Goal: Find specific page/section: Find specific page/section

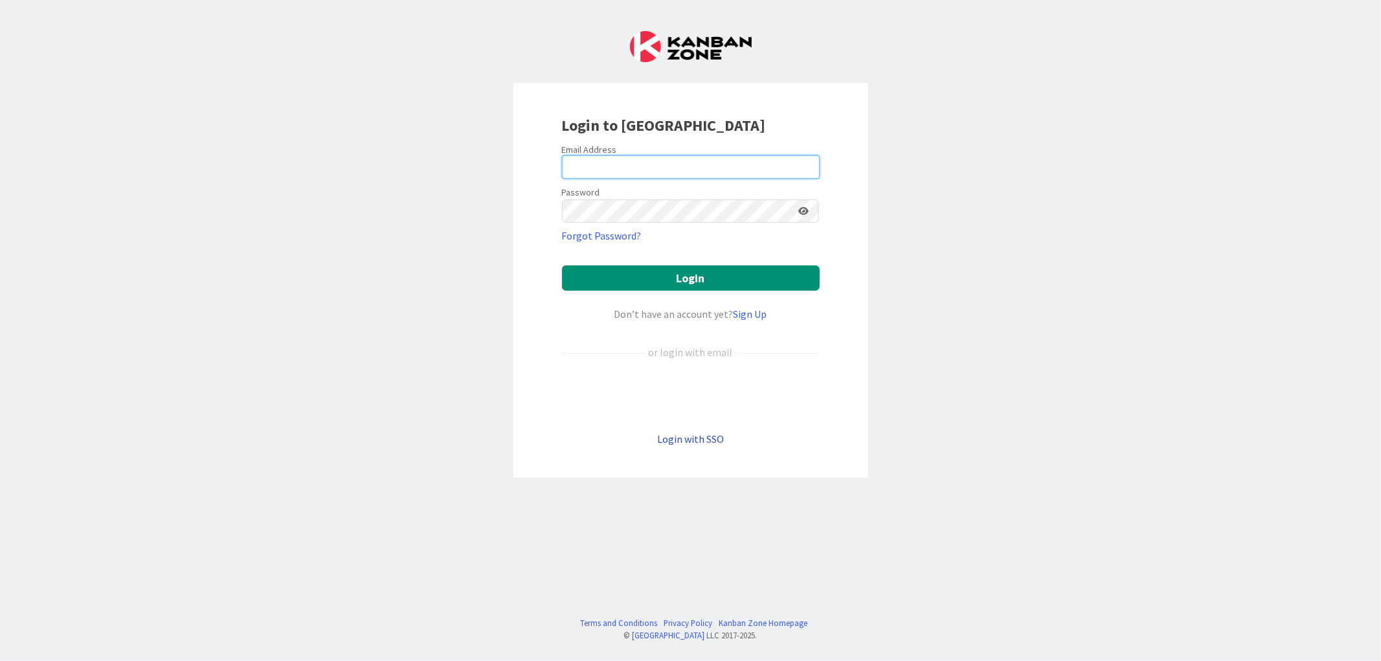
type input "[EMAIL_ADDRESS][DOMAIN_NAME]"
click at [671, 439] on link "Login with SSO" at bounding box center [690, 438] width 67 height 13
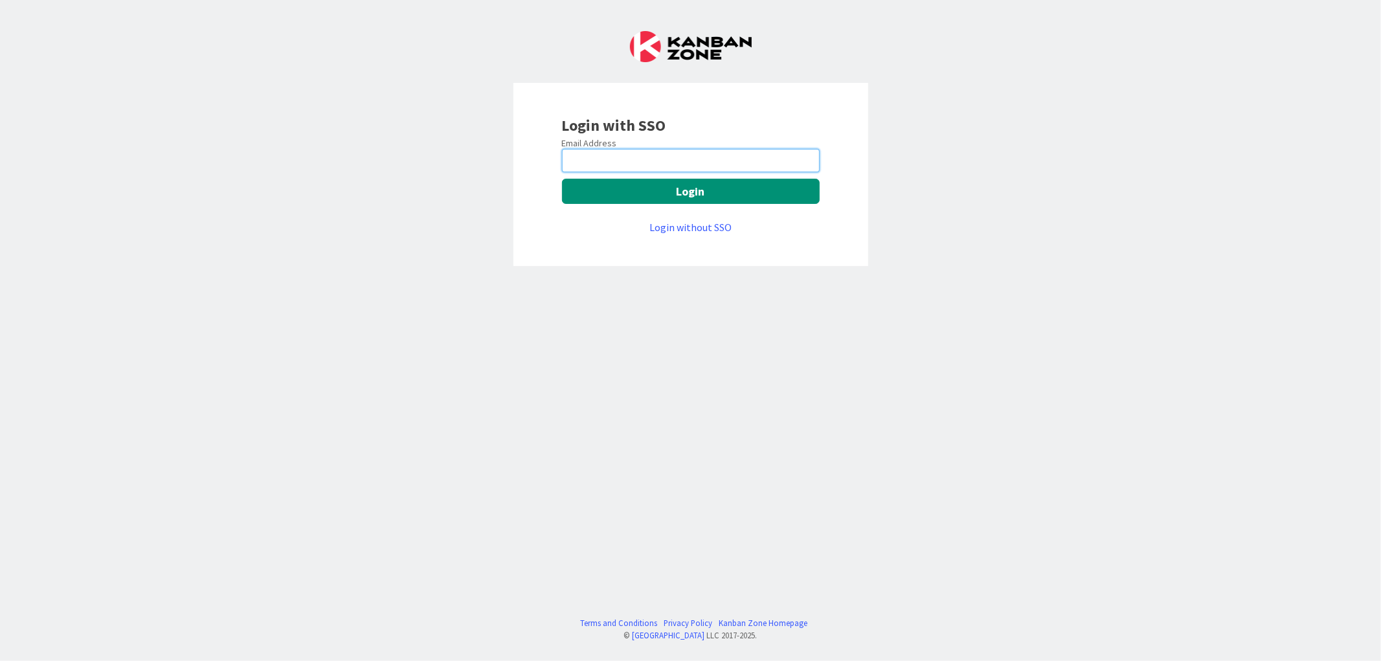
click at [612, 163] on input "email" at bounding box center [691, 160] width 258 height 23
type input "[EMAIL_ADDRESS][DOMAIN_NAME]"
click at [682, 197] on button "Login" at bounding box center [691, 191] width 258 height 25
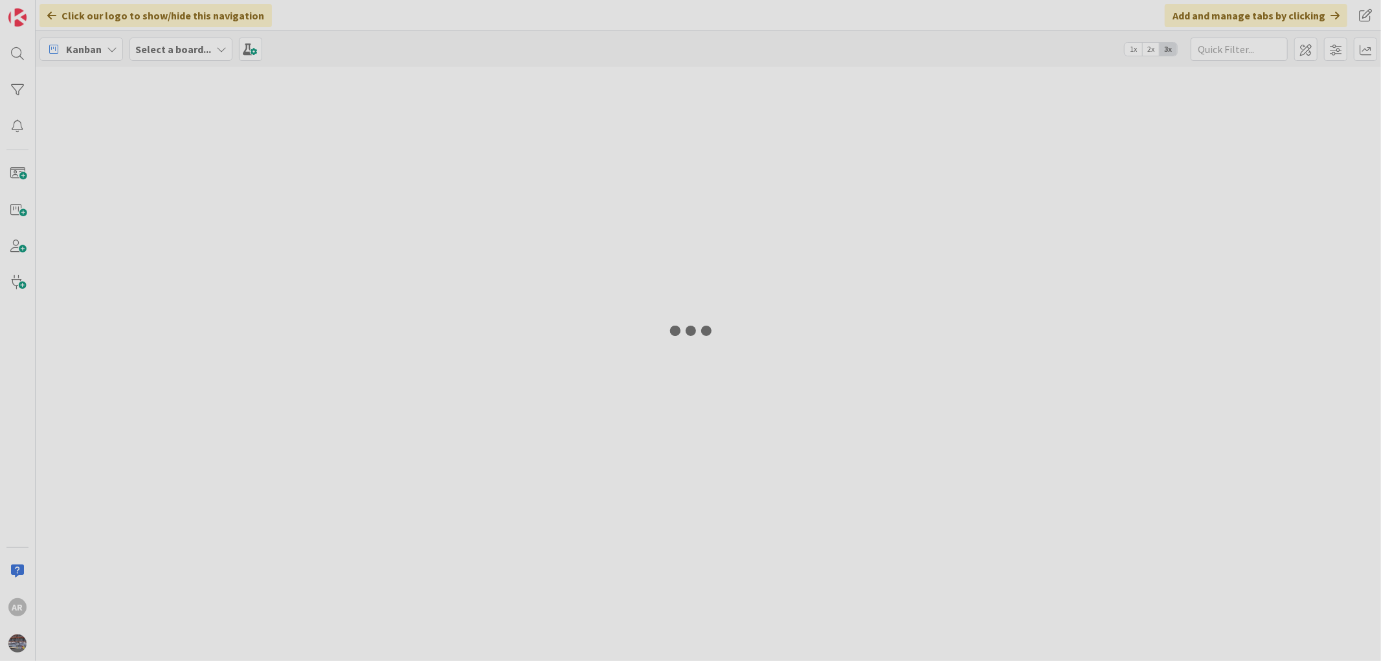
type input "027"
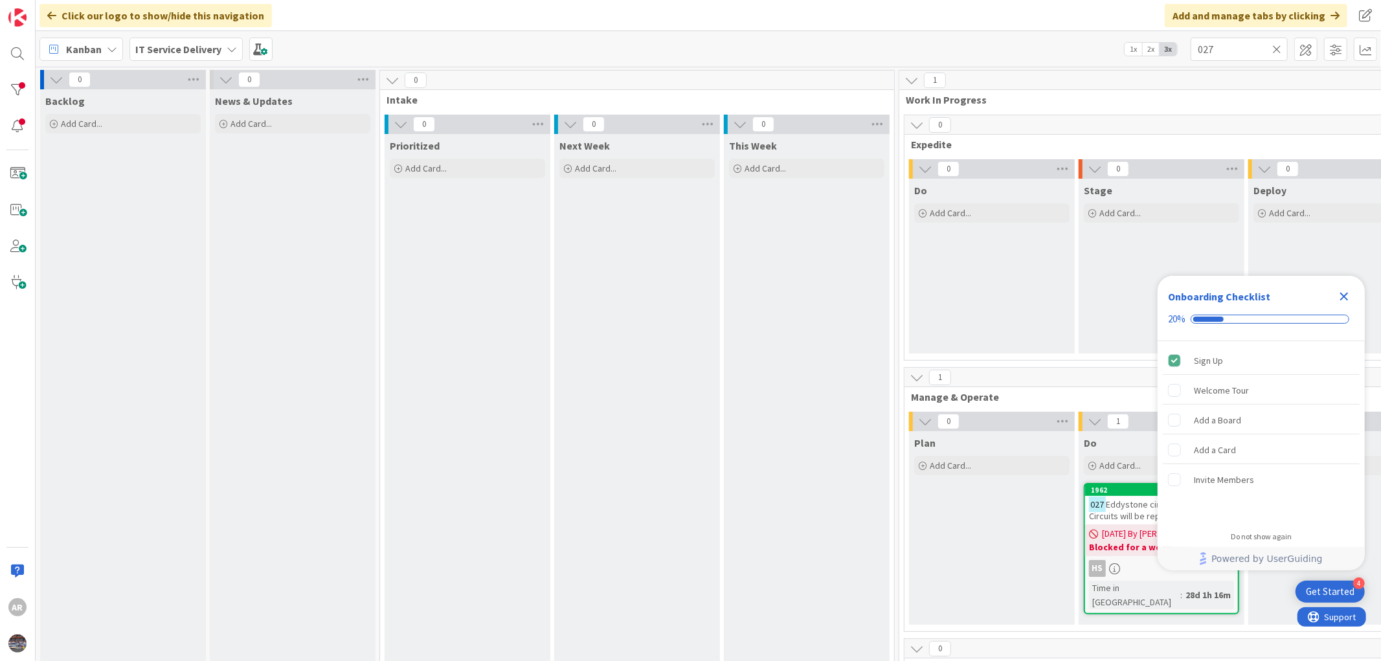
click at [1348, 293] on icon "Close Checklist" at bounding box center [1344, 297] width 8 height 8
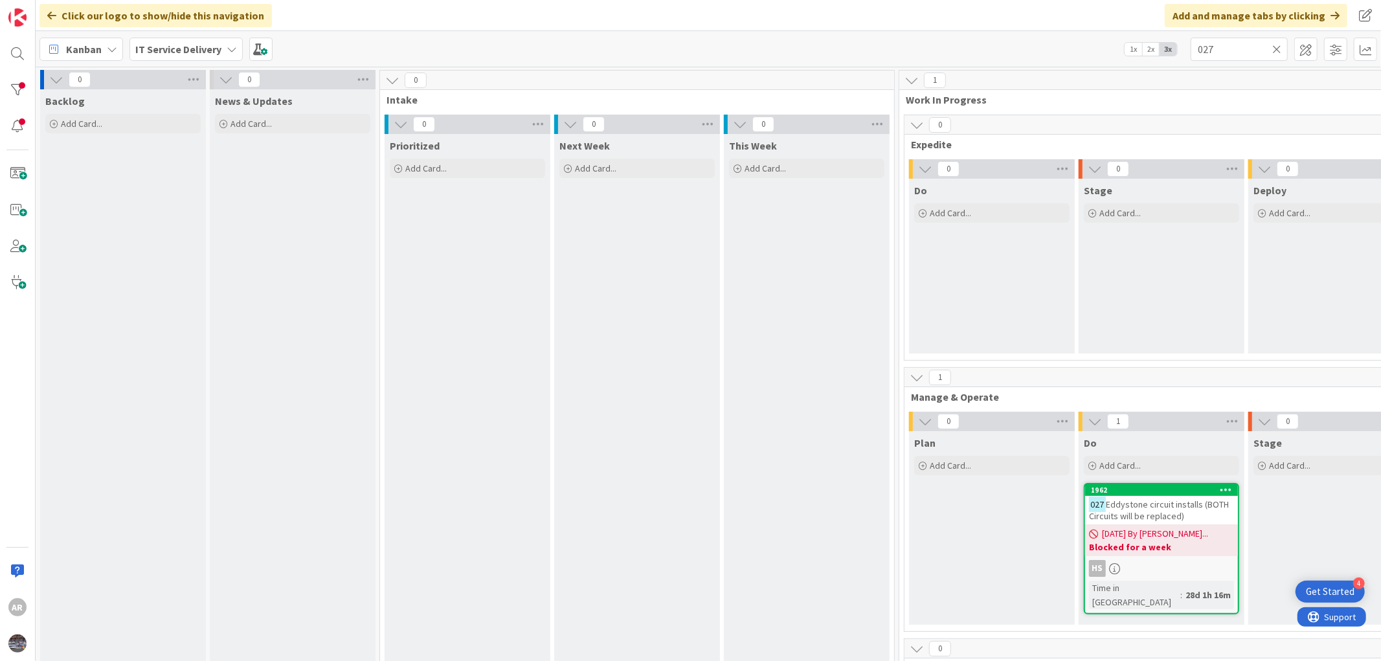
click at [1276, 47] on icon at bounding box center [1276, 49] width 9 height 12
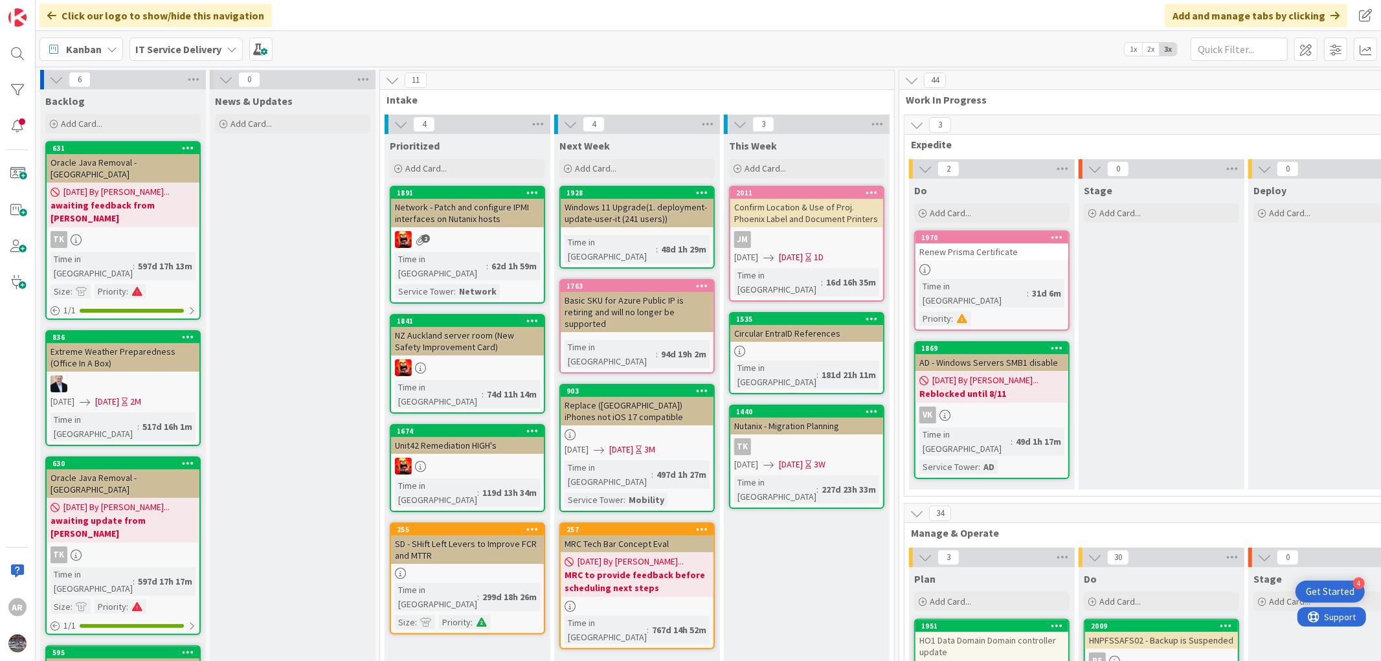
click at [167, 46] on b "IT Service Delivery" at bounding box center [178, 49] width 86 height 13
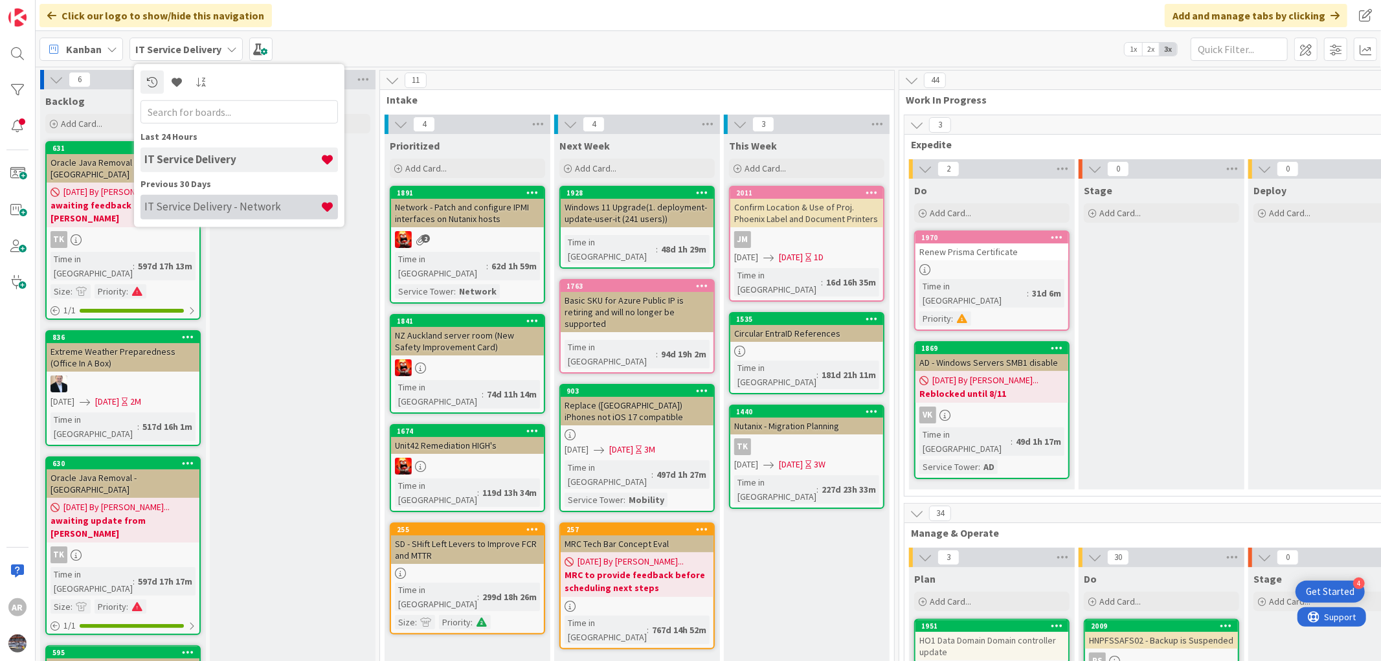
click at [207, 205] on h4 "IT Service Delivery - Network" at bounding box center [232, 206] width 176 height 13
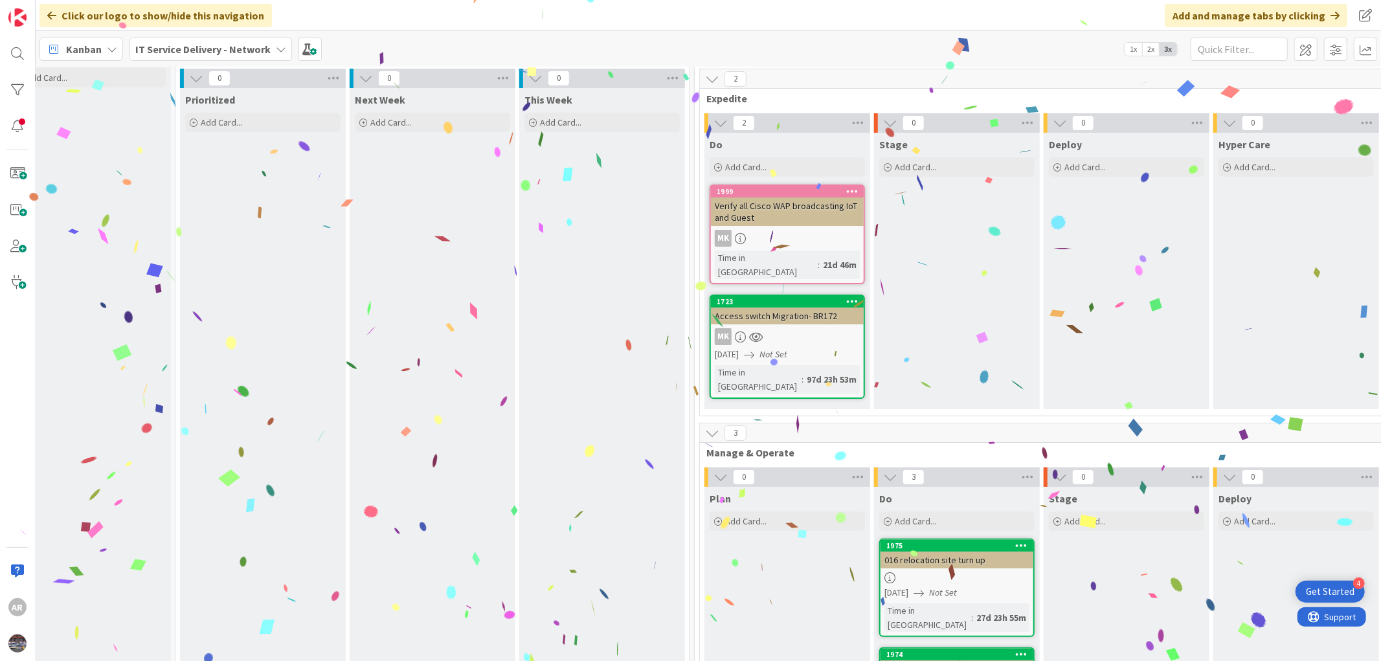
scroll to position [46, 0]
